Goal: Information Seeking & Learning: Learn about a topic

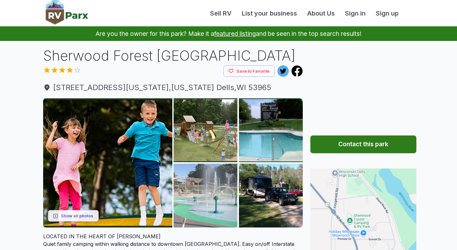
scroll to position [91, 0]
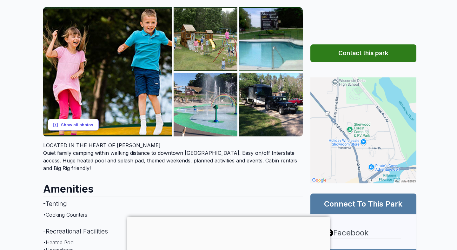
click at [88, 123] on button "Show all photos" at bounding box center [73, 125] width 51 height 12
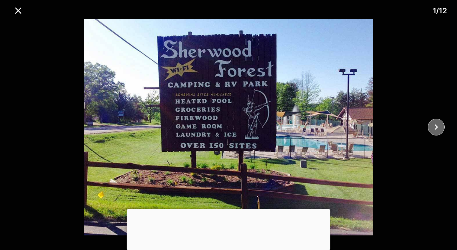
click at [441, 128] on icon "close" at bounding box center [436, 127] width 11 height 11
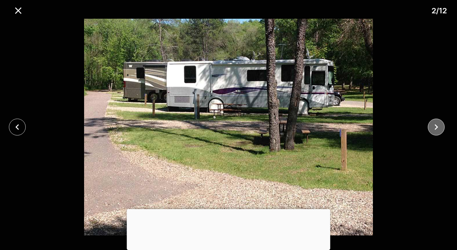
click at [441, 128] on icon "close" at bounding box center [436, 127] width 11 height 11
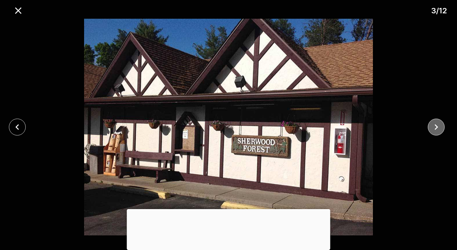
click at [441, 128] on icon "close" at bounding box center [436, 127] width 11 height 11
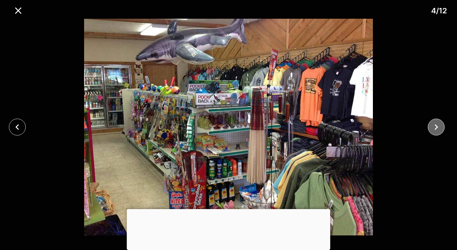
click at [441, 128] on icon "close" at bounding box center [436, 127] width 11 height 11
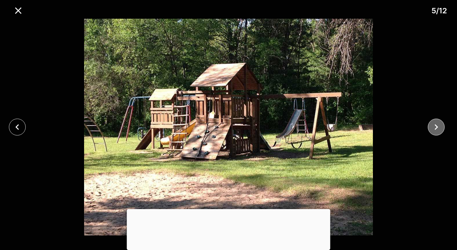
click at [441, 128] on icon "close" at bounding box center [436, 127] width 11 height 11
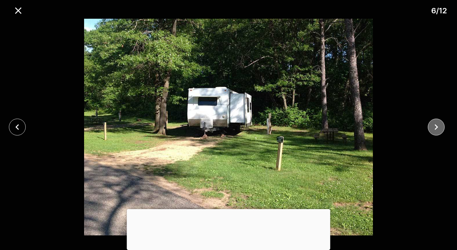
click at [441, 128] on icon "close" at bounding box center [436, 127] width 11 height 11
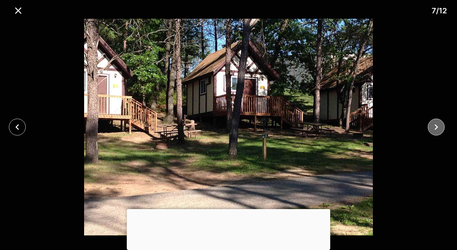
click at [441, 128] on icon "close" at bounding box center [436, 127] width 11 height 11
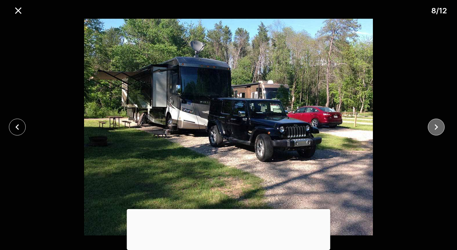
click at [441, 128] on icon "close" at bounding box center [436, 127] width 11 height 11
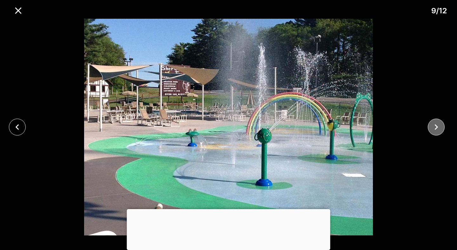
click at [441, 128] on icon "close" at bounding box center [436, 127] width 11 height 11
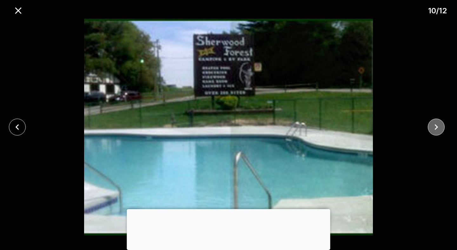
click at [441, 128] on icon "close" at bounding box center [436, 127] width 11 height 11
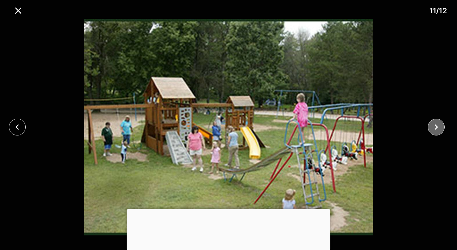
click at [441, 128] on icon "close" at bounding box center [436, 127] width 11 height 11
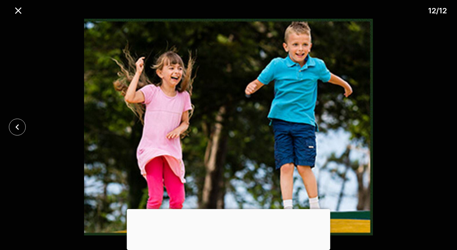
click at [441, 128] on div at bounding box center [228, 127] width 457 height 217
click at [19, 8] on icon "close" at bounding box center [18, 10] width 11 height 11
